Goal: Task Accomplishment & Management: Complete application form

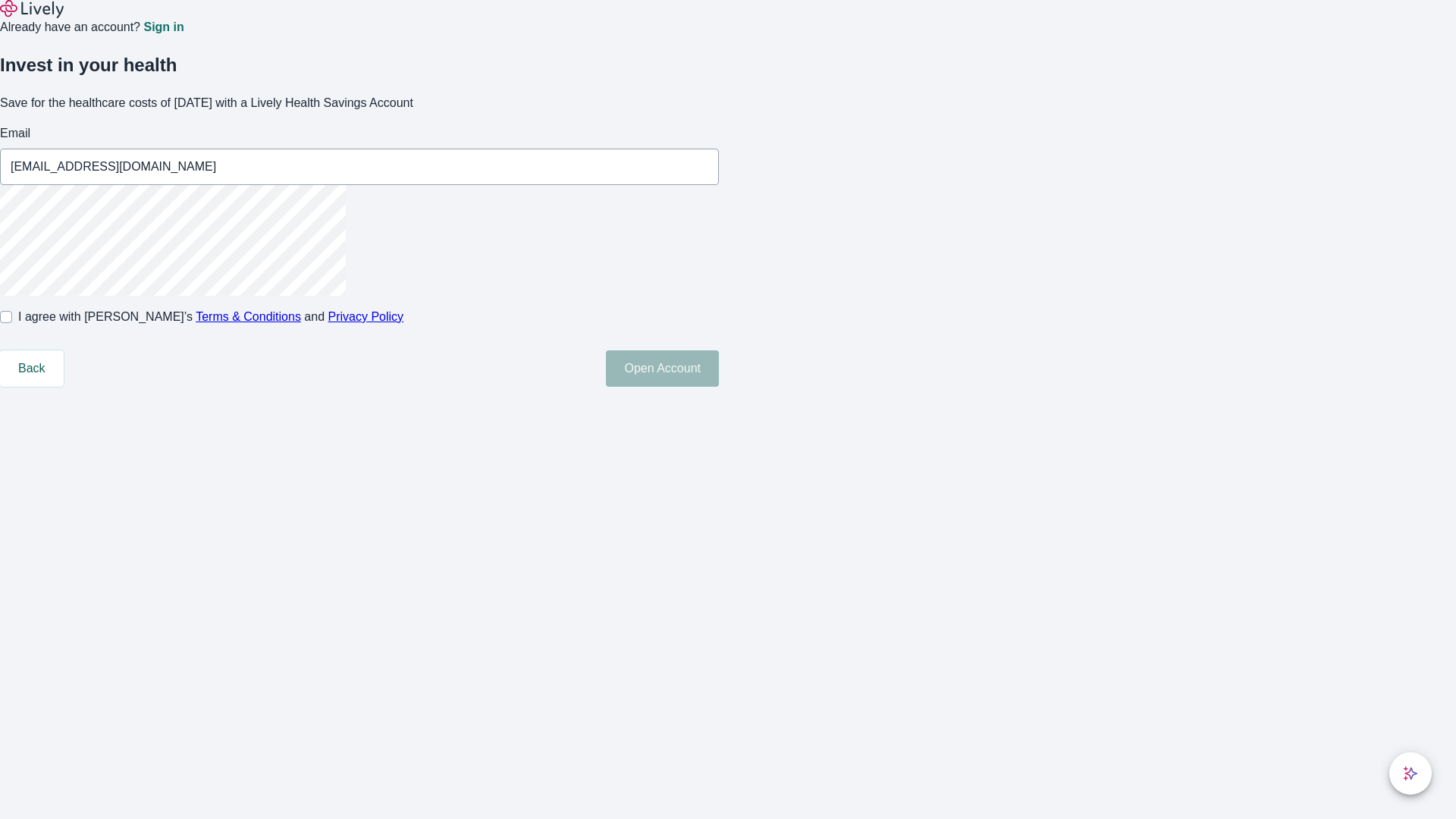
click at [12, 323] on input "I agree with Lively’s Terms & Conditions and Privacy Policy" at bounding box center [6, 316] width 12 height 12
checkbox input "true"
click at [718, 387] on button "Open Account" at bounding box center [662, 369] width 113 height 37
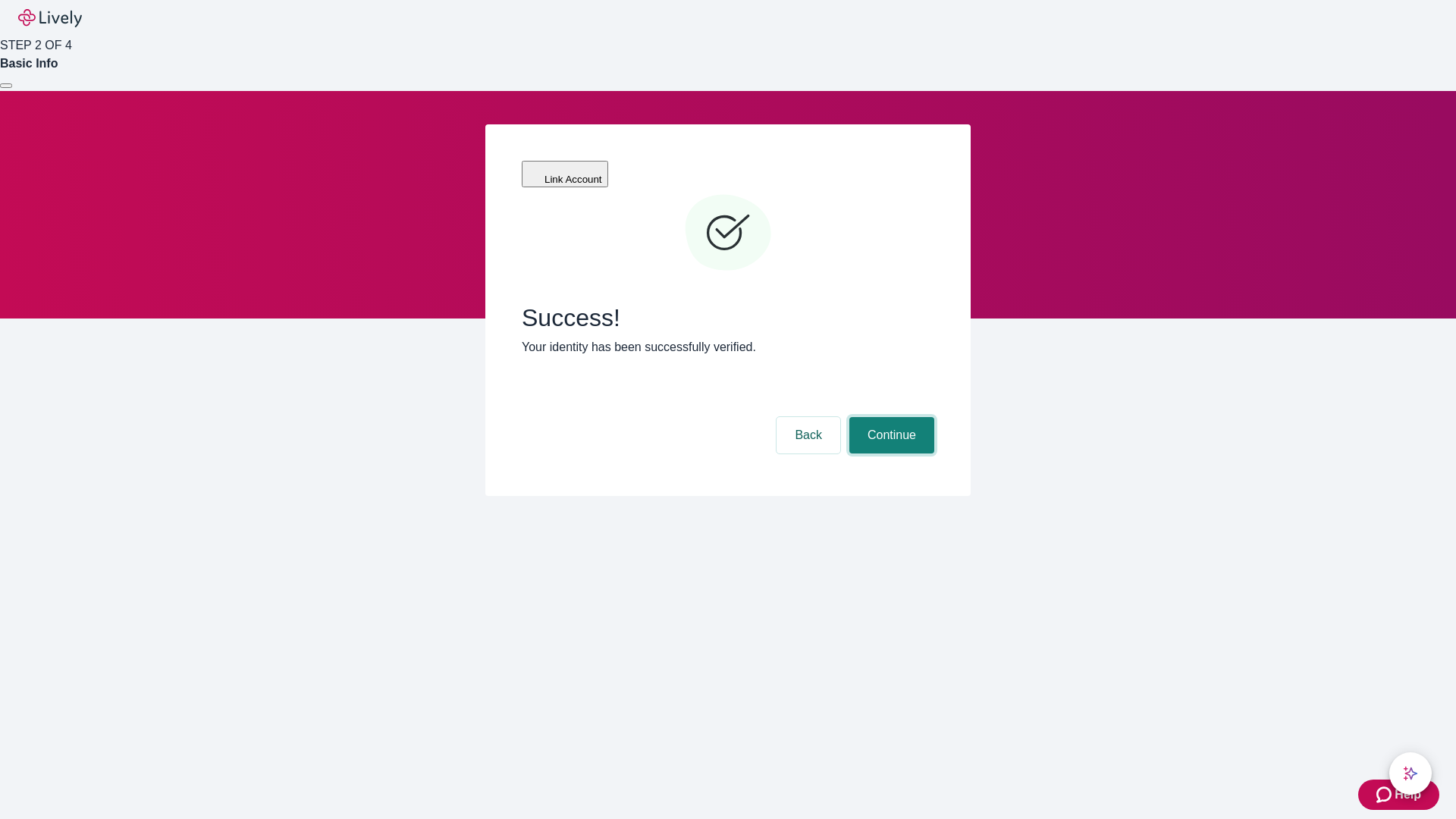
click at [889, 417] on button "Continue" at bounding box center [891, 436] width 85 height 37
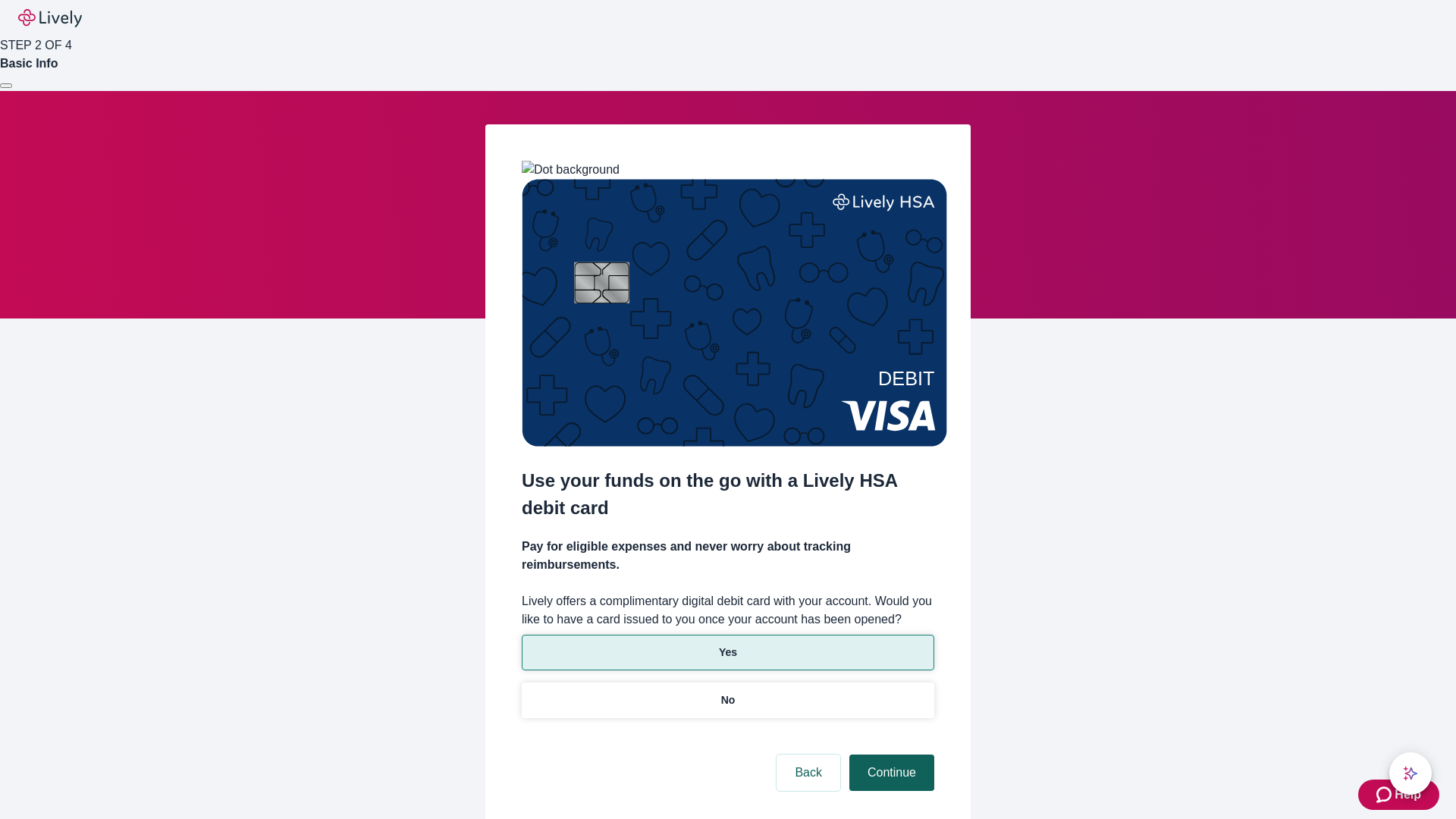
click at [727, 645] on p "Yes" at bounding box center [727, 653] width 18 height 16
click at [889, 755] on button "Continue" at bounding box center [891, 773] width 85 height 37
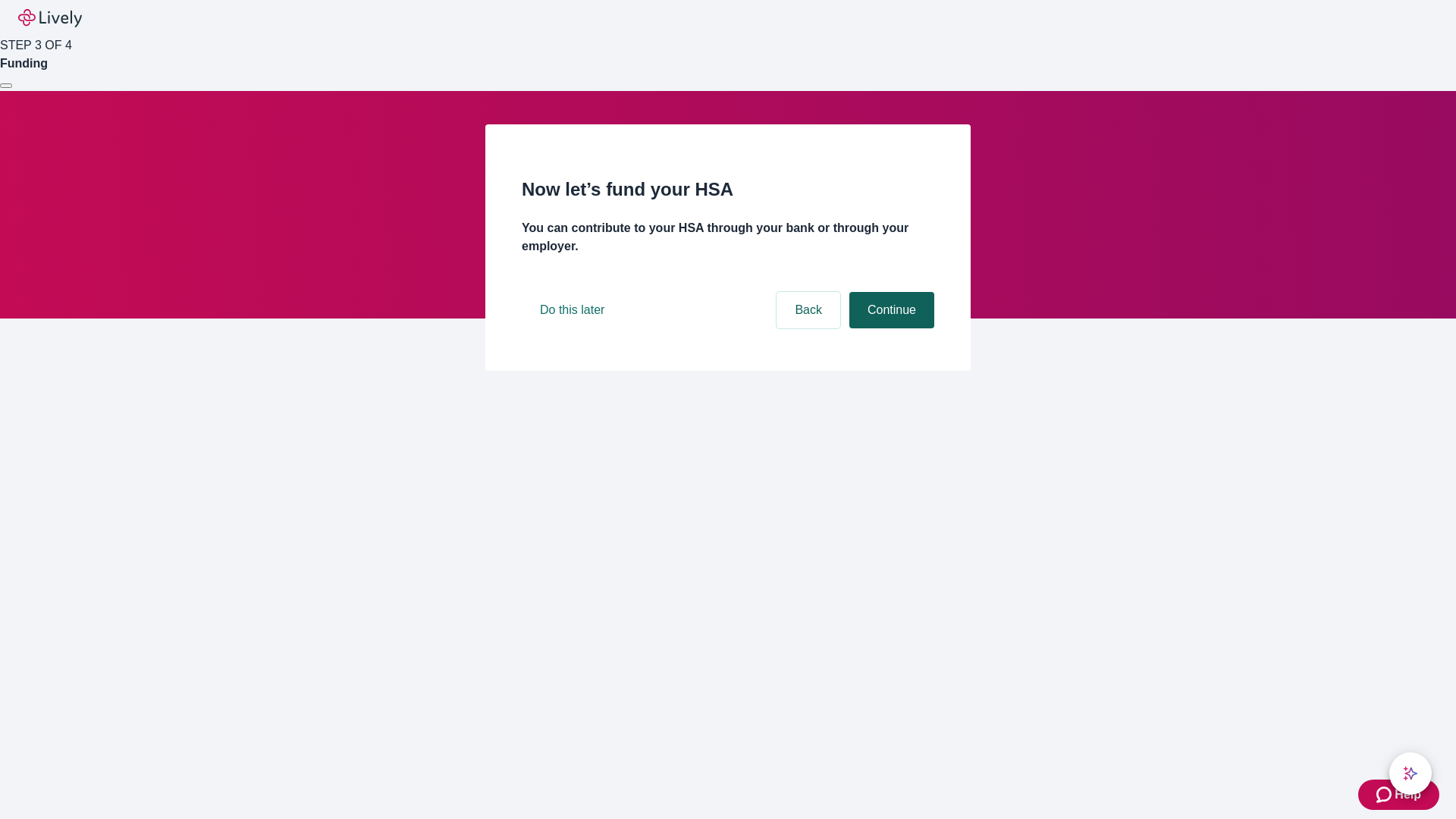
click at [889, 328] on button "Continue" at bounding box center [891, 310] width 85 height 37
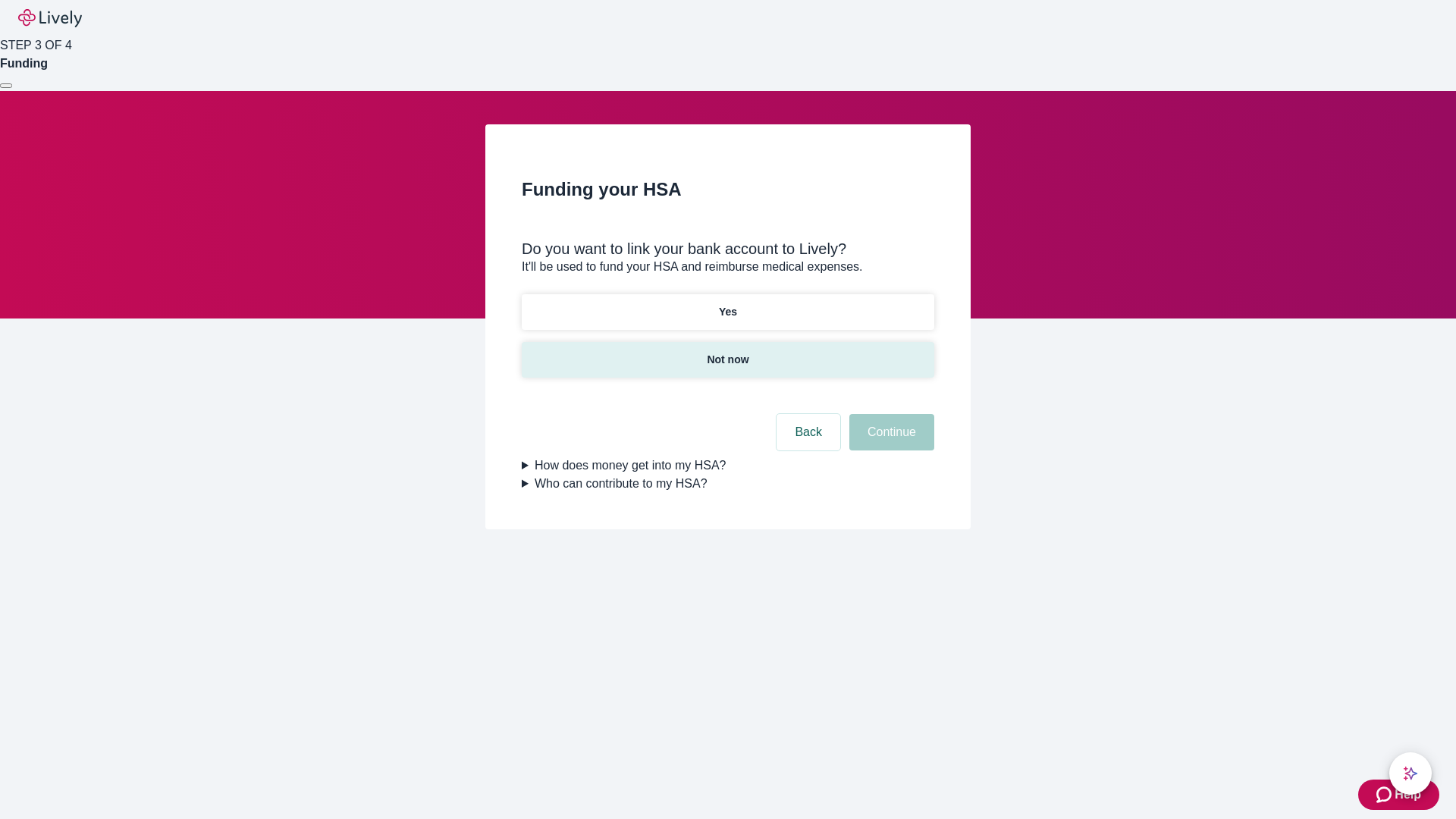
click at [727, 352] on p "Not now" at bounding box center [727, 360] width 41 height 16
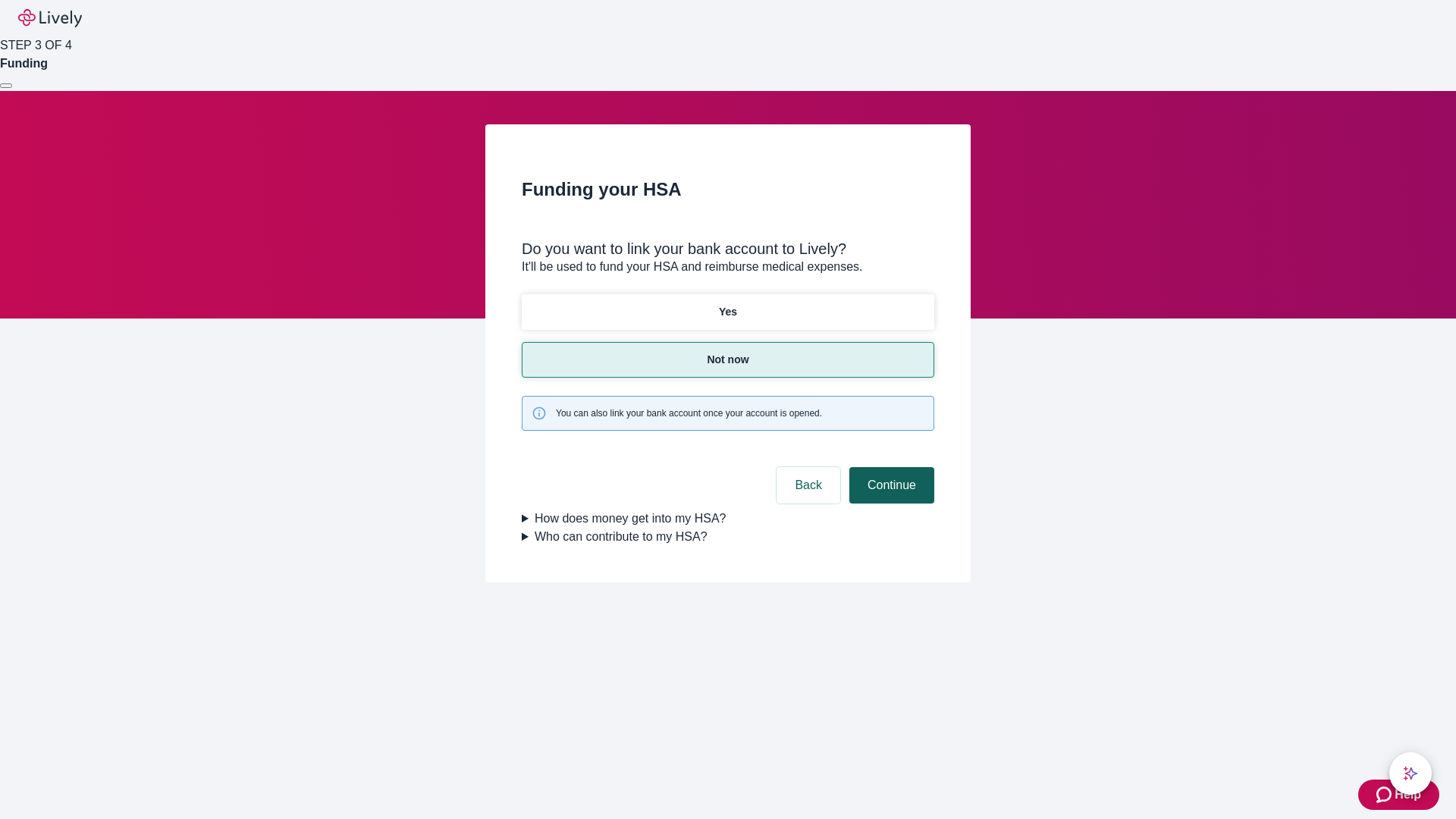
click at [889, 468] on button "Continue" at bounding box center [891, 486] width 85 height 37
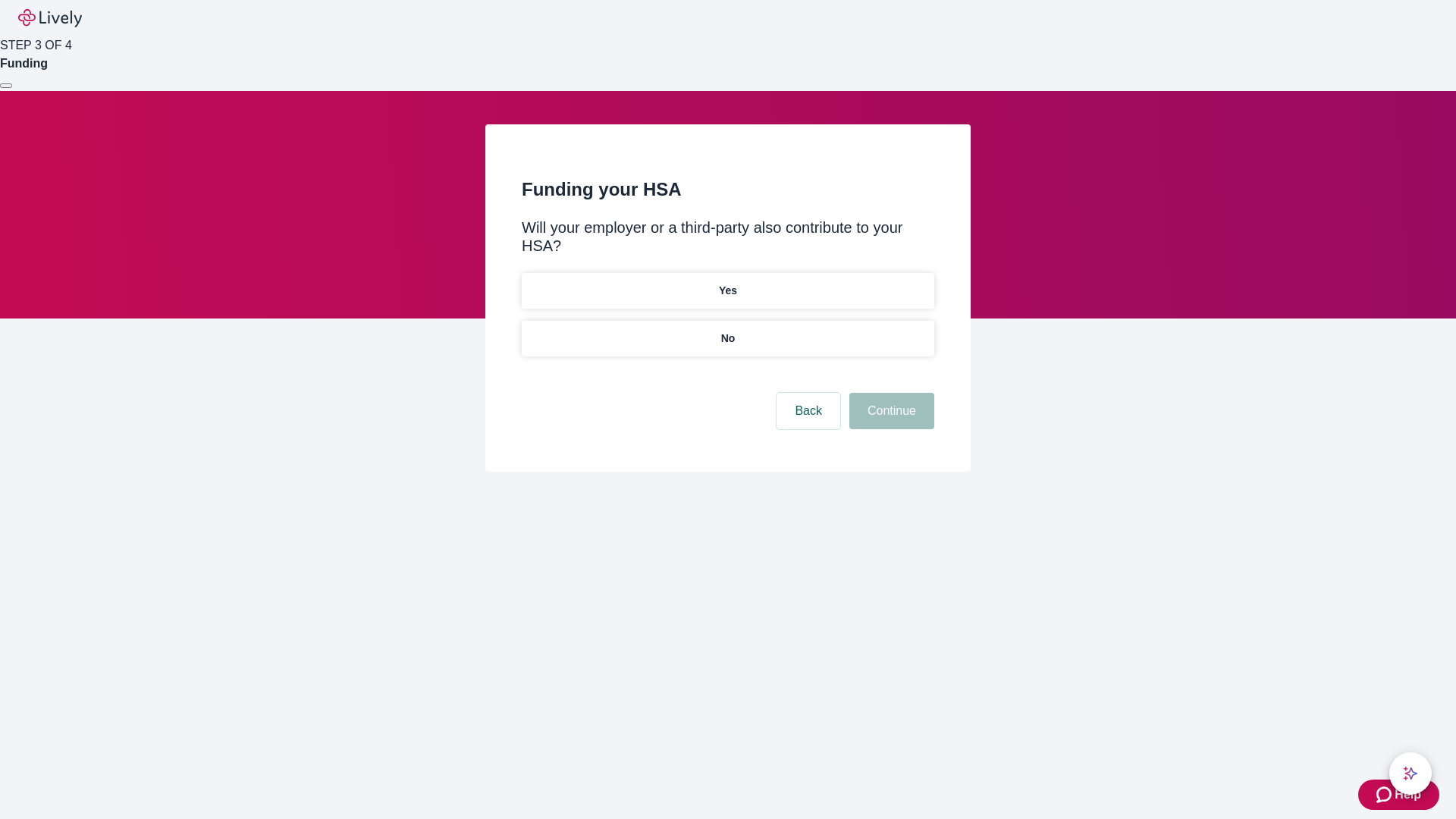
click at [727, 331] on p "No" at bounding box center [728, 339] width 14 height 16
click at [889, 393] on button "Continue" at bounding box center [891, 411] width 85 height 37
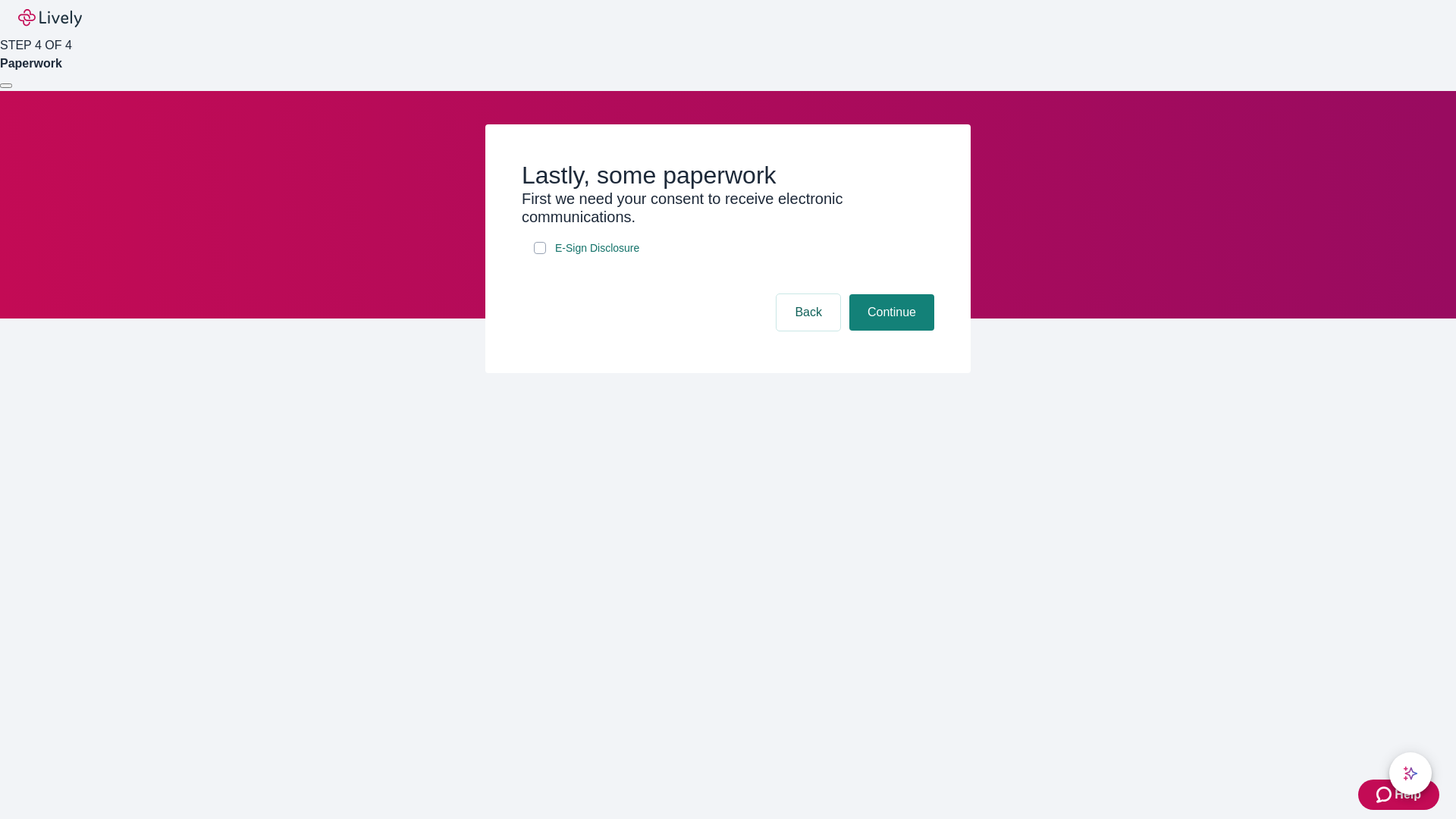
click at [540, 254] on input "E-Sign Disclosure" at bounding box center [540, 247] width 12 height 12
checkbox input "true"
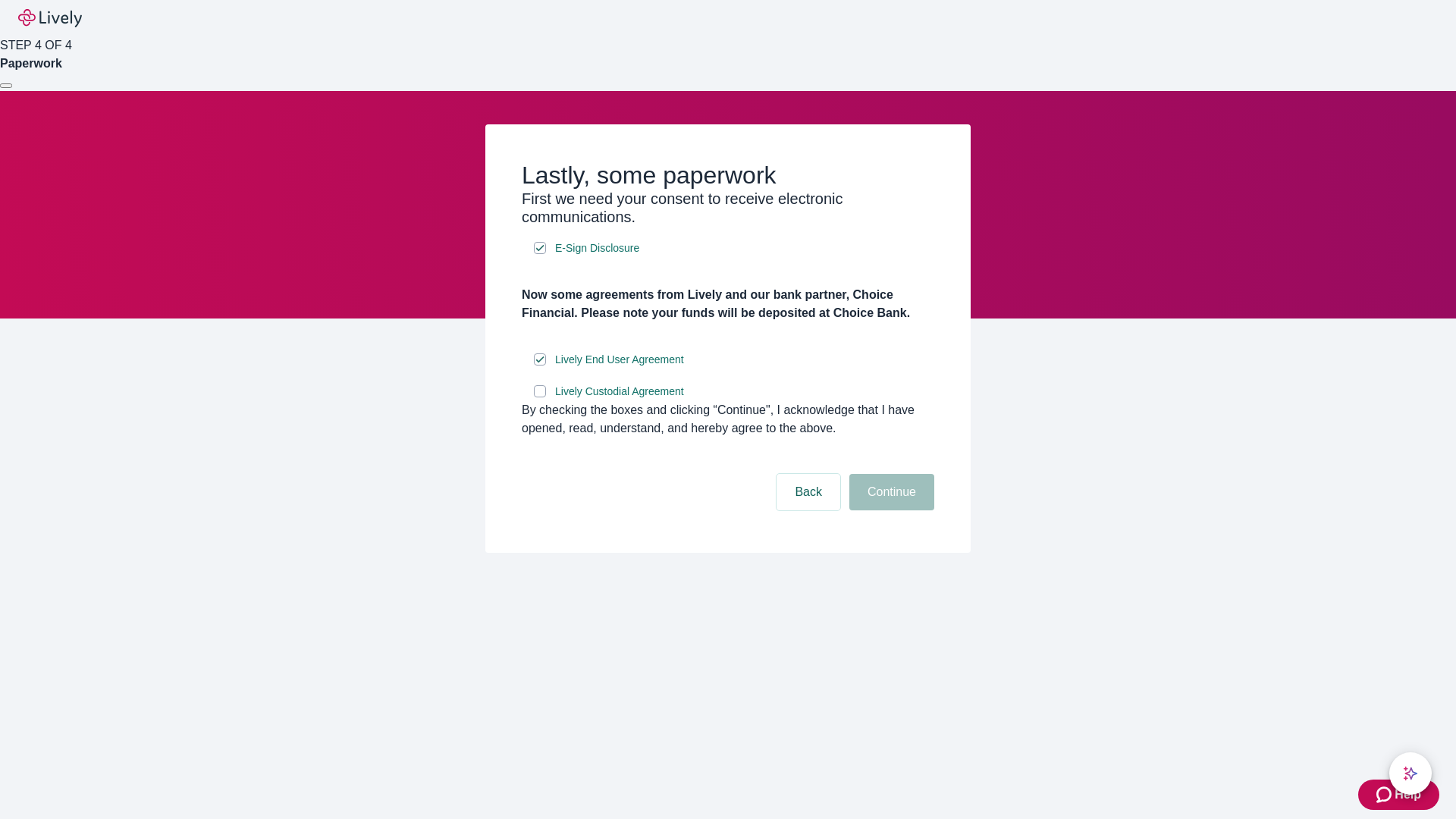
click at [540, 398] on input "Lively Custodial Agreement" at bounding box center [540, 391] width 12 height 12
checkbox input "true"
click at [889, 510] on button "Continue" at bounding box center [891, 492] width 85 height 37
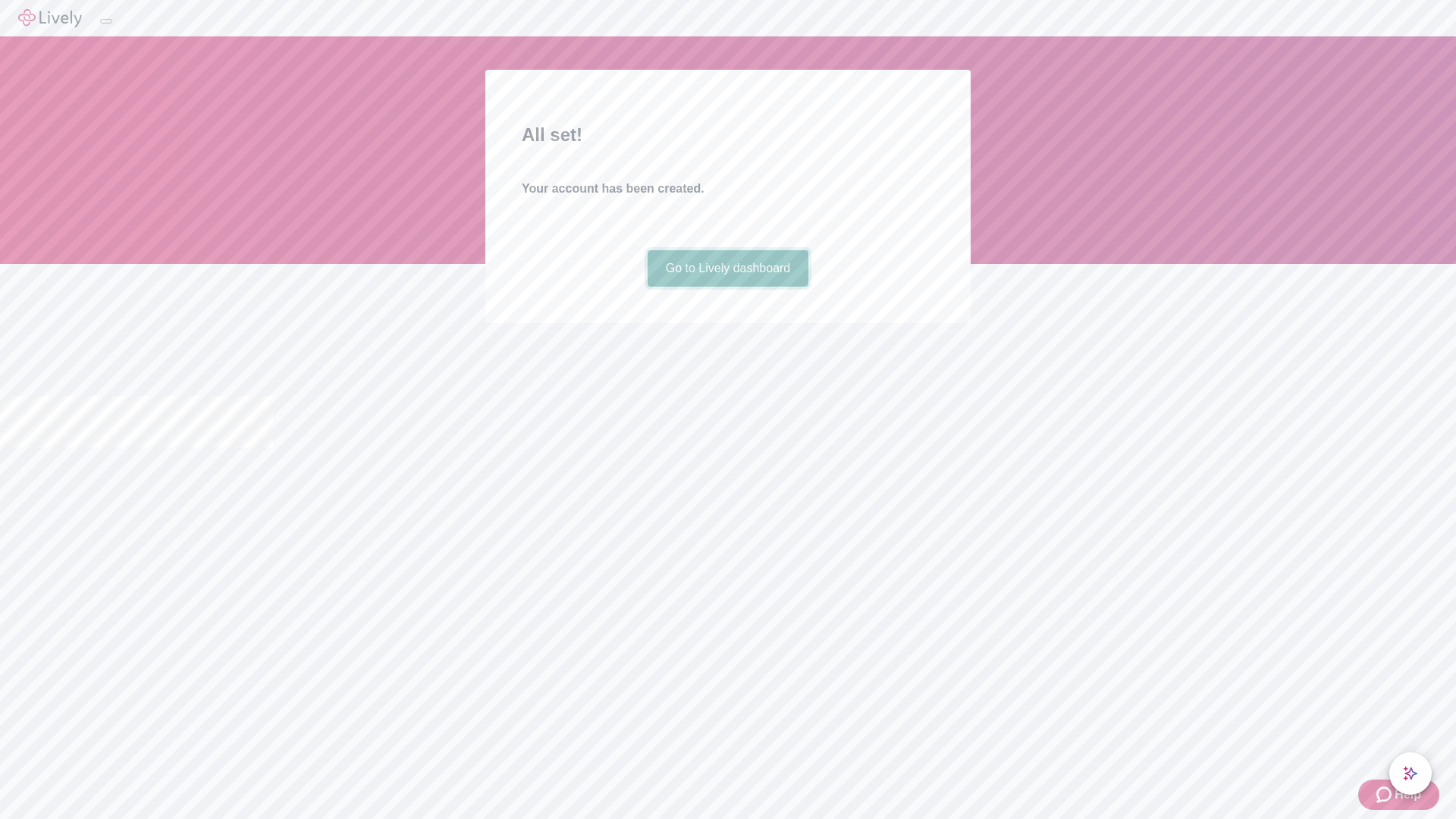
click at [727, 287] on link "Go to Lively dashboard" at bounding box center [728, 269] width 161 height 37
